Goal: Find specific page/section: Find specific page/section

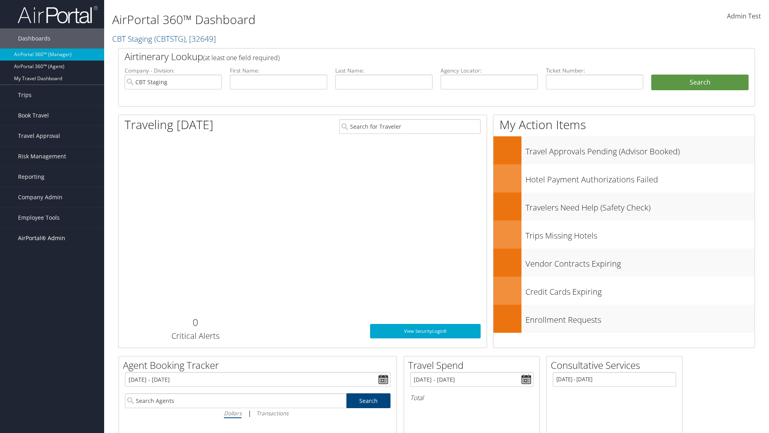
click at [52, 238] on span "AirPortal® Admin" at bounding box center [41, 238] width 47 height 20
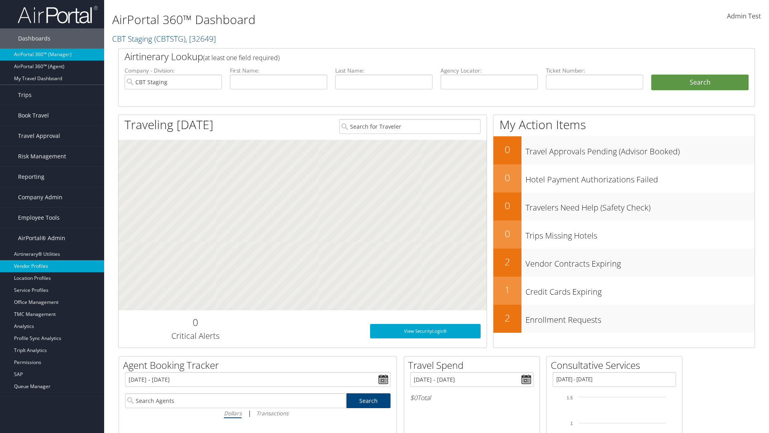
click at [52, 266] on link "Vendor Profiles" at bounding box center [52, 266] width 104 height 12
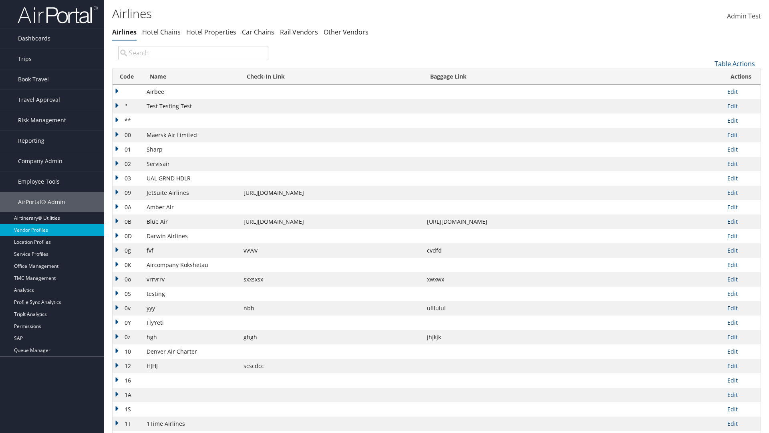
click at [127, 77] on th "Code" at bounding box center [128, 77] width 30 height 16
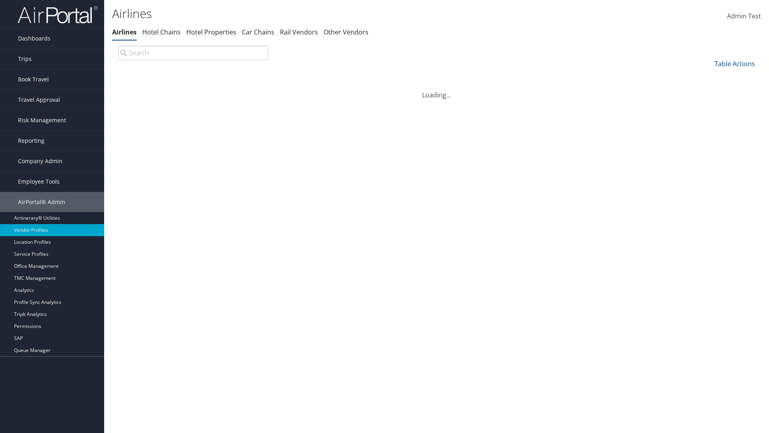
scroll to position [69, 0]
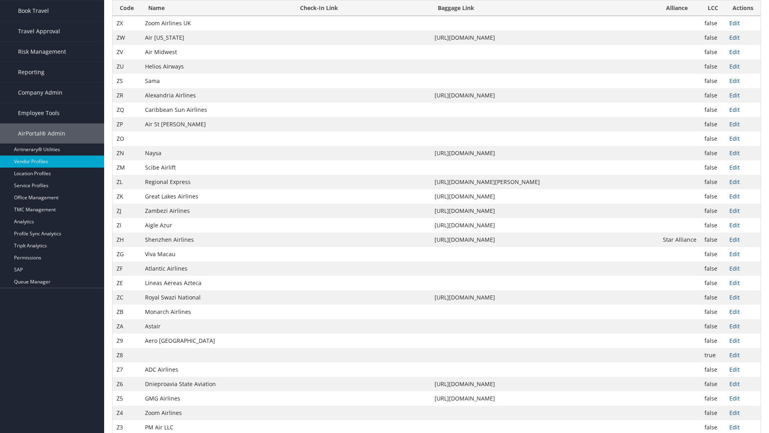
click at [127, 16] on th "Code" at bounding box center [127, 8] width 28 height 16
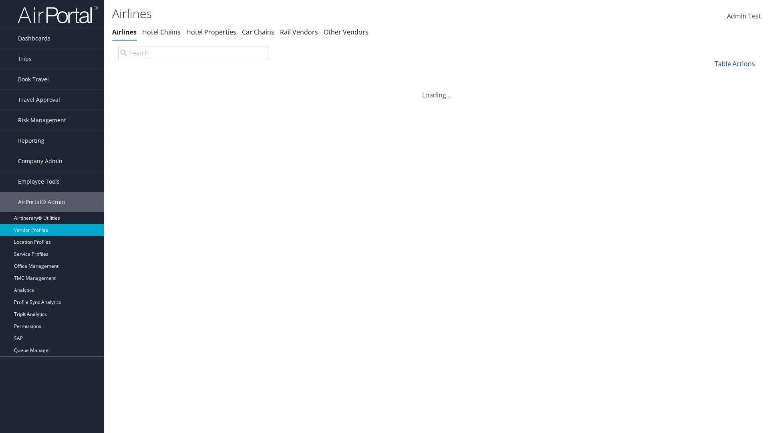
click at [735, 63] on link "Table Actions" at bounding box center [735, 63] width 40 height 9
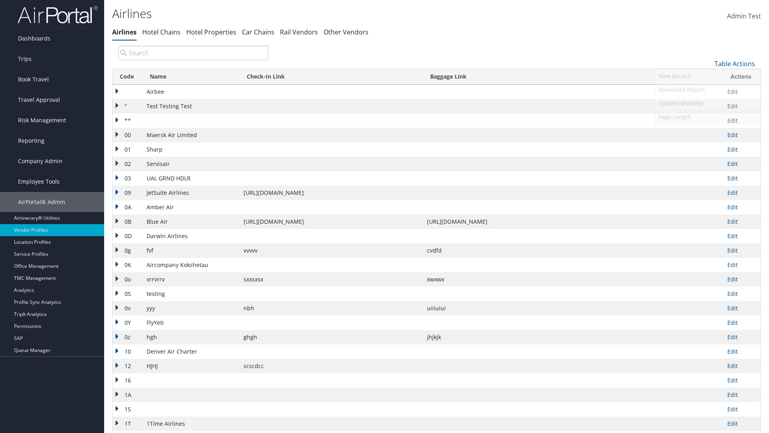
click at [708, 117] on link "Page Length" at bounding box center [708, 117] width 105 height 14
click at [708, 90] on link "25" at bounding box center [708, 91] width 105 height 14
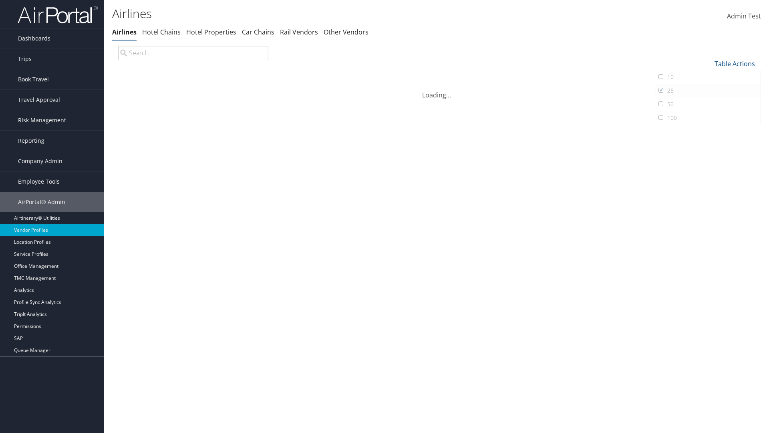
scroll to position [26, 0]
